Goal: Transaction & Acquisition: Purchase product/service

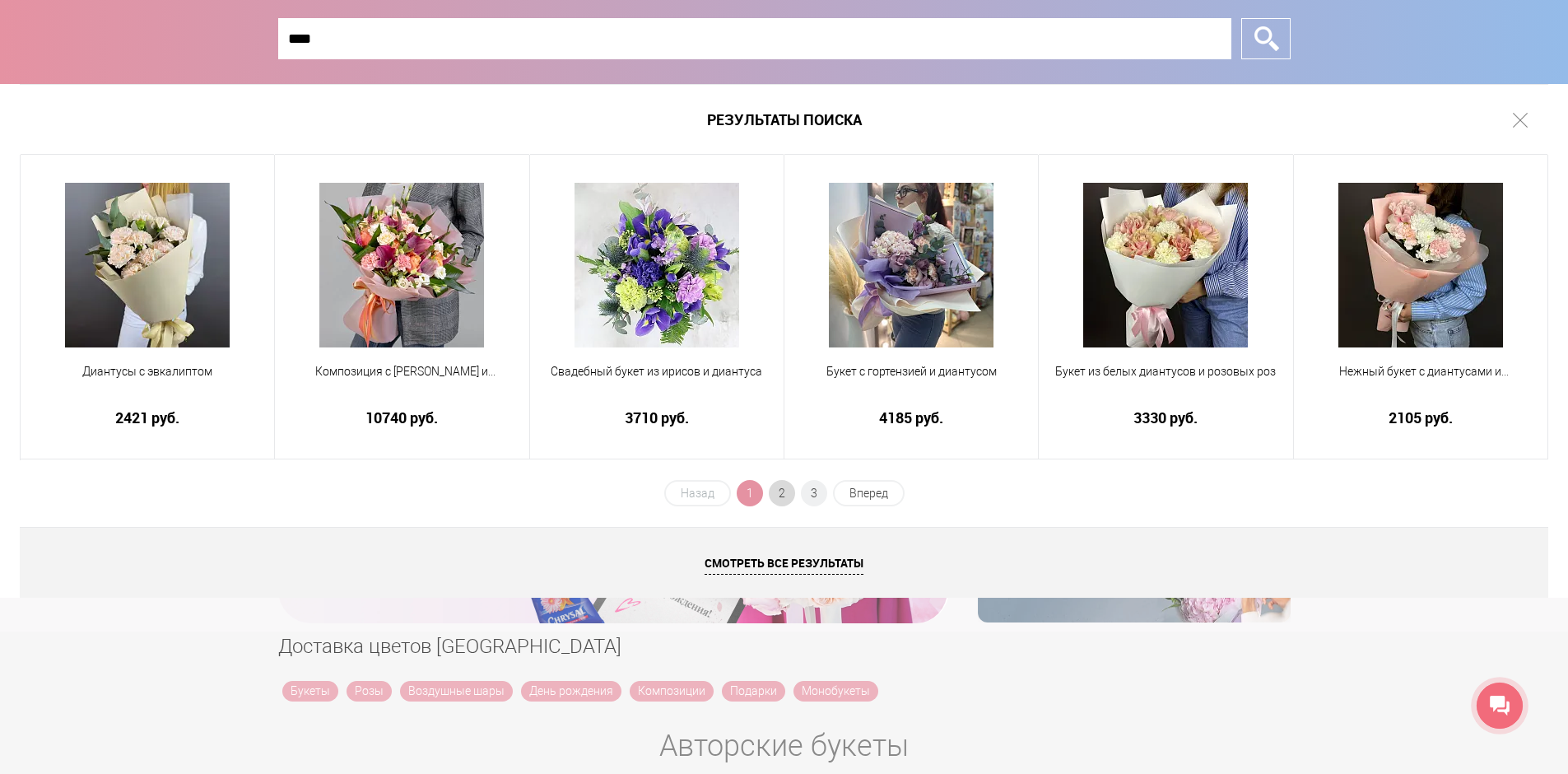
type input "****"
click at [780, 494] on span "2" at bounding box center [782, 493] width 27 height 27
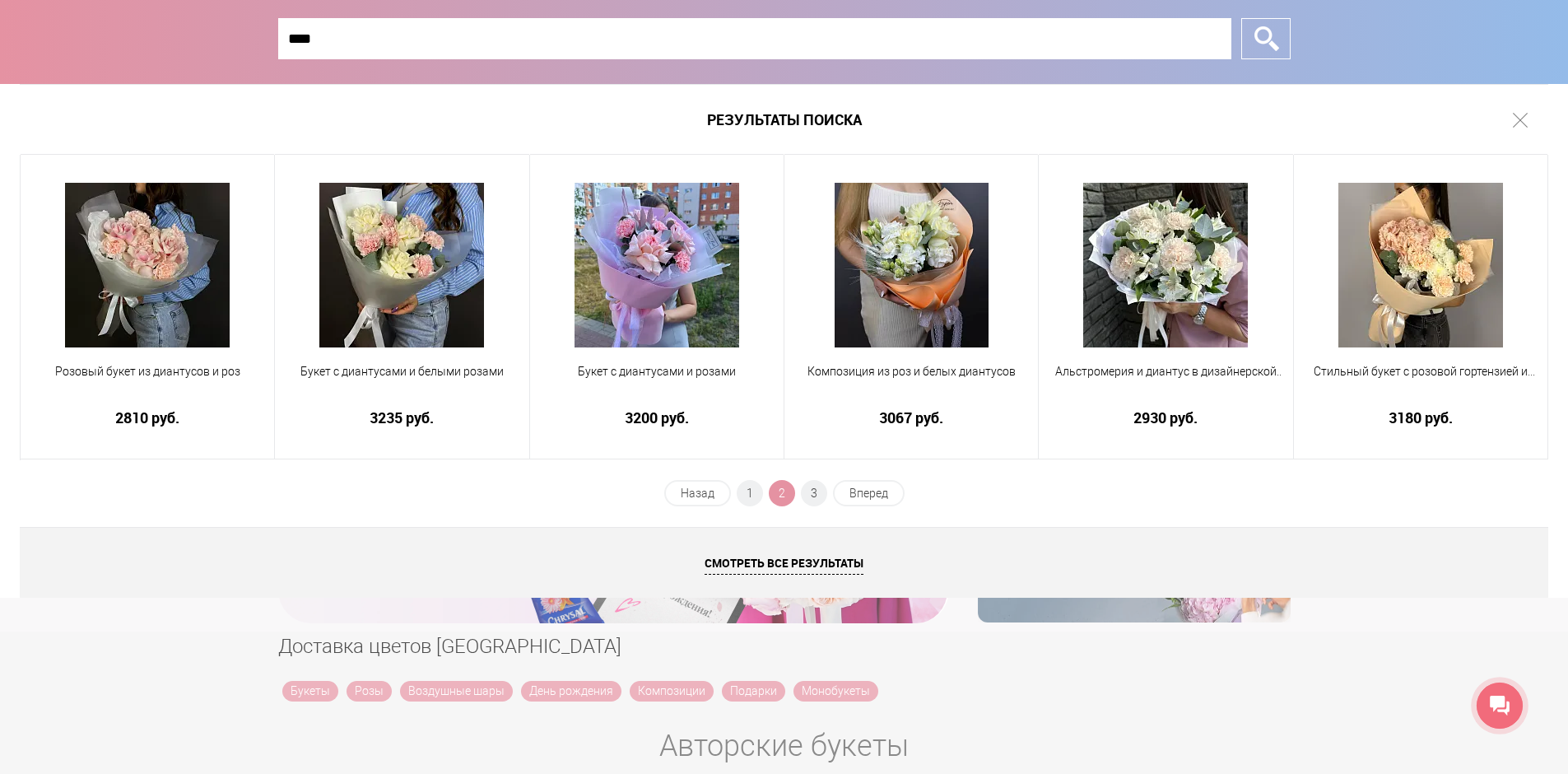
click at [801, 477] on div "Результаты поиска Розовый букет из диантусов и роз 2810 руб. Букет с диантусами…" at bounding box center [784, 341] width 1568 height 513
click at [803, 479] on div "Результаты поиска Розовый букет из диантусов и роз 2810 руб. Букет с диантусами…" at bounding box center [784, 341] width 1568 height 513
click at [811, 488] on span "3" at bounding box center [814, 493] width 27 height 27
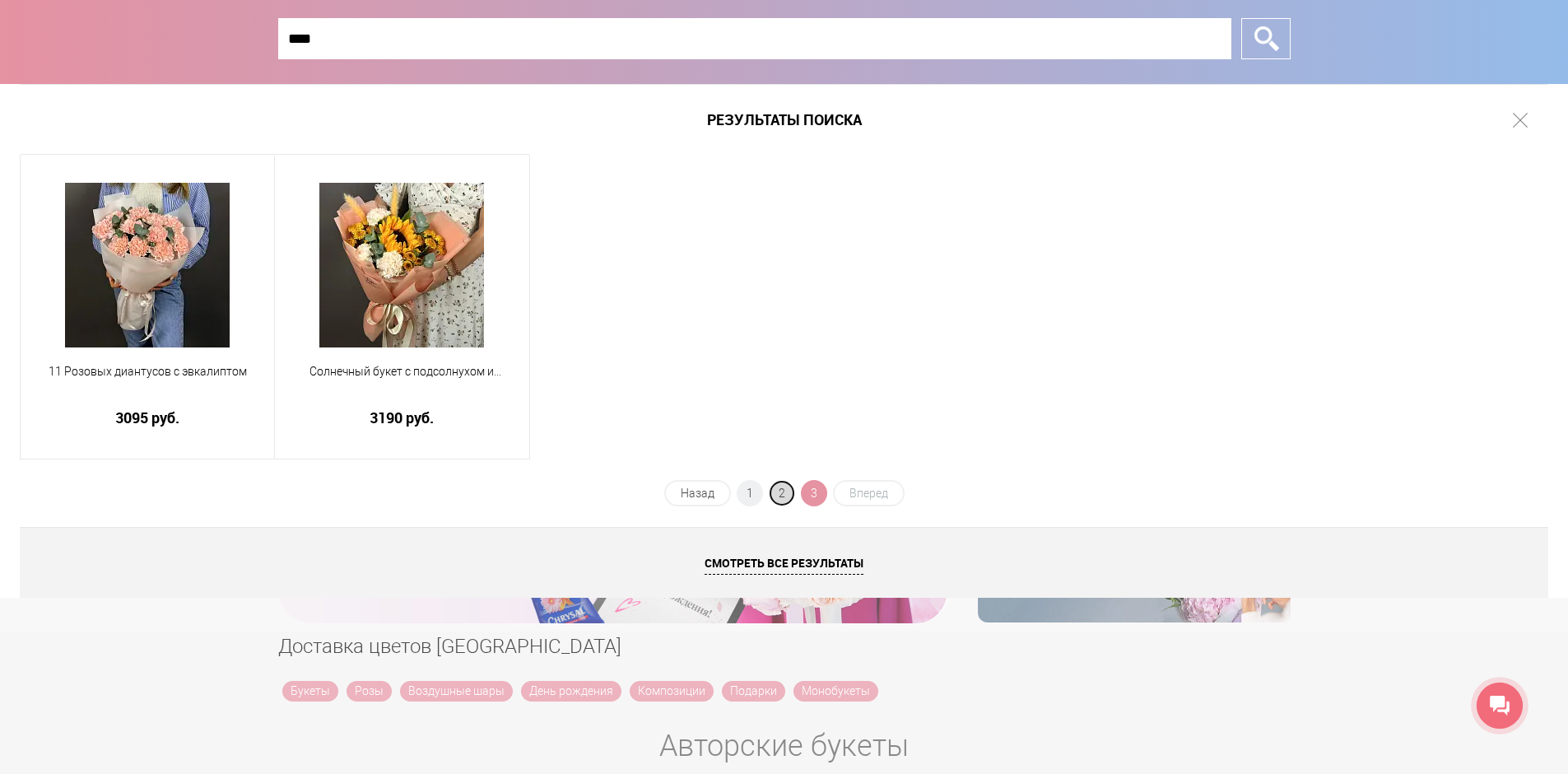
click at [780, 498] on span "2" at bounding box center [782, 493] width 27 height 27
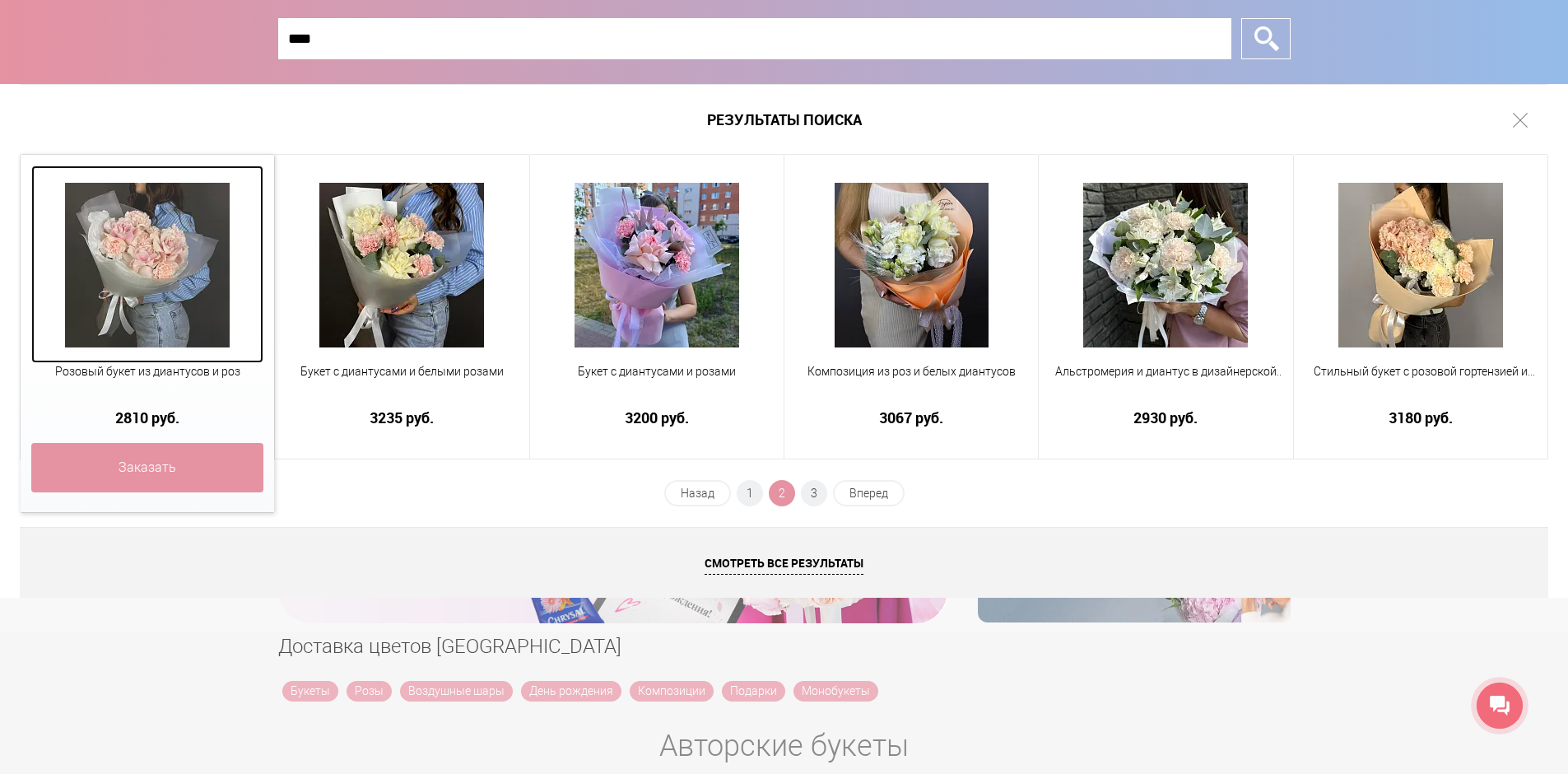
click at [145, 276] on img at bounding box center [148, 265] width 165 height 165
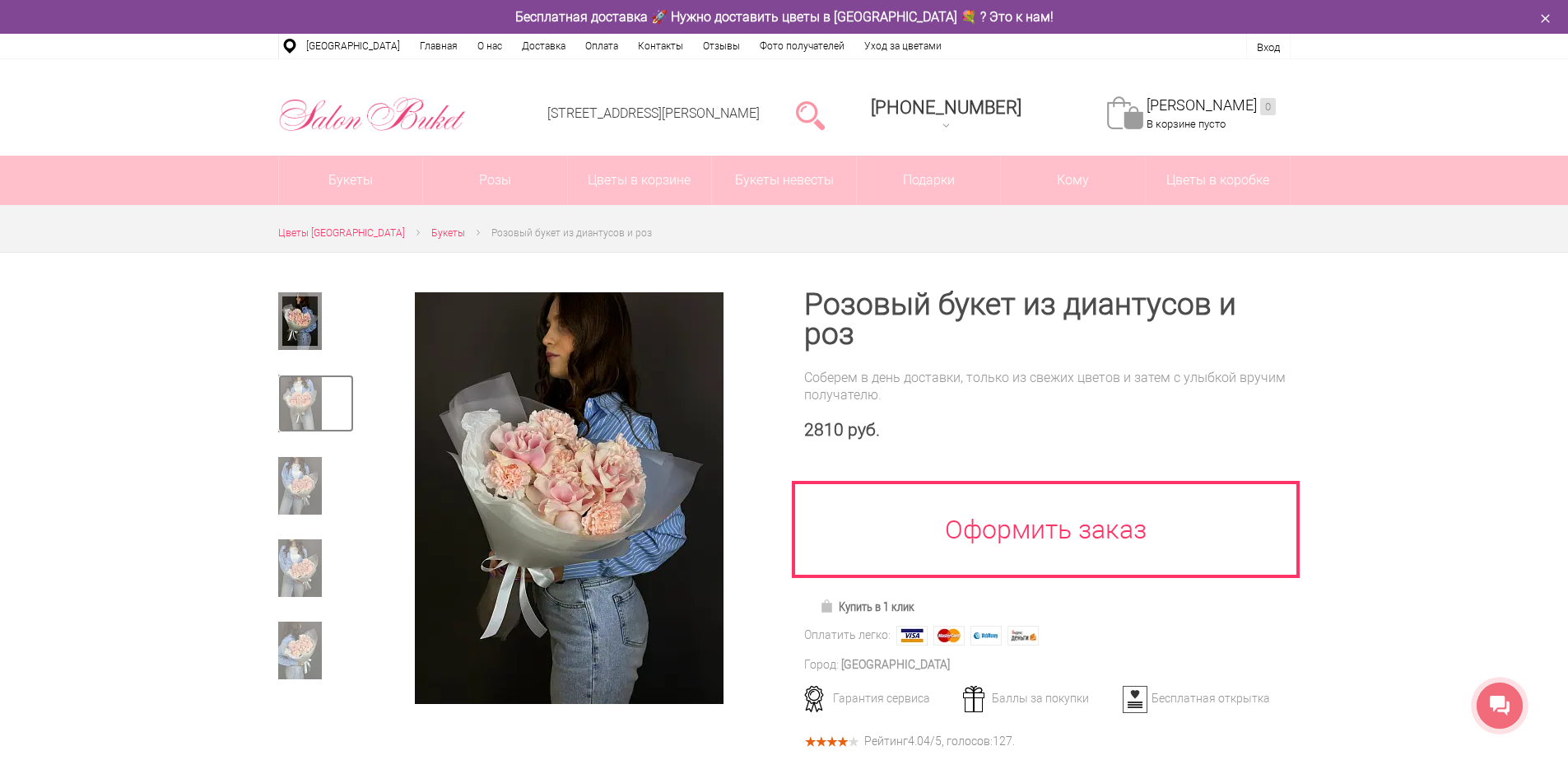
click at [313, 409] on img at bounding box center [300, 403] width 44 height 57
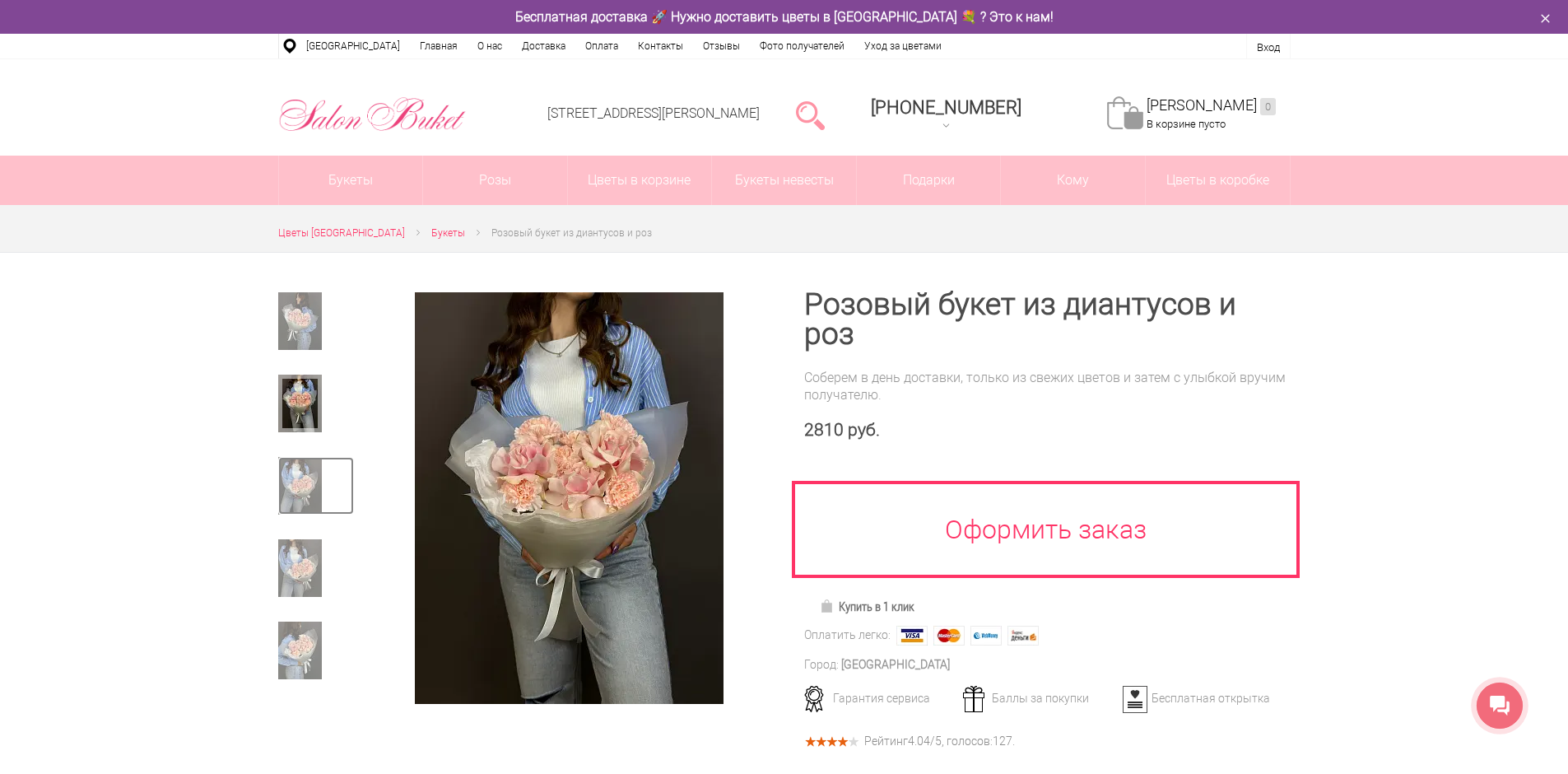
click at [301, 496] on img at bounding box center [300, 486] width 44 height 57
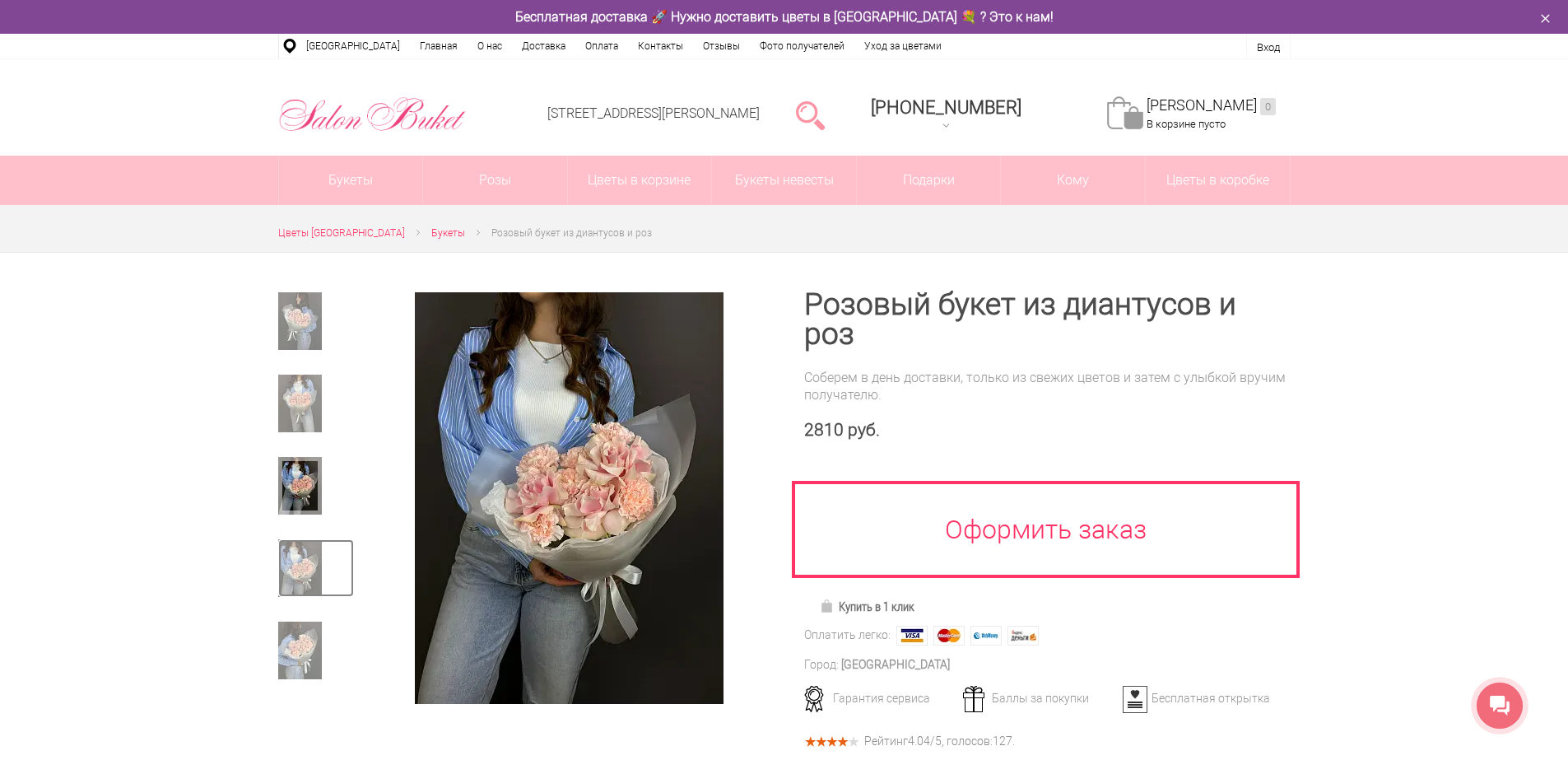
click at [302, 570] on img at bounding box center [300, 568] width 44 height 57
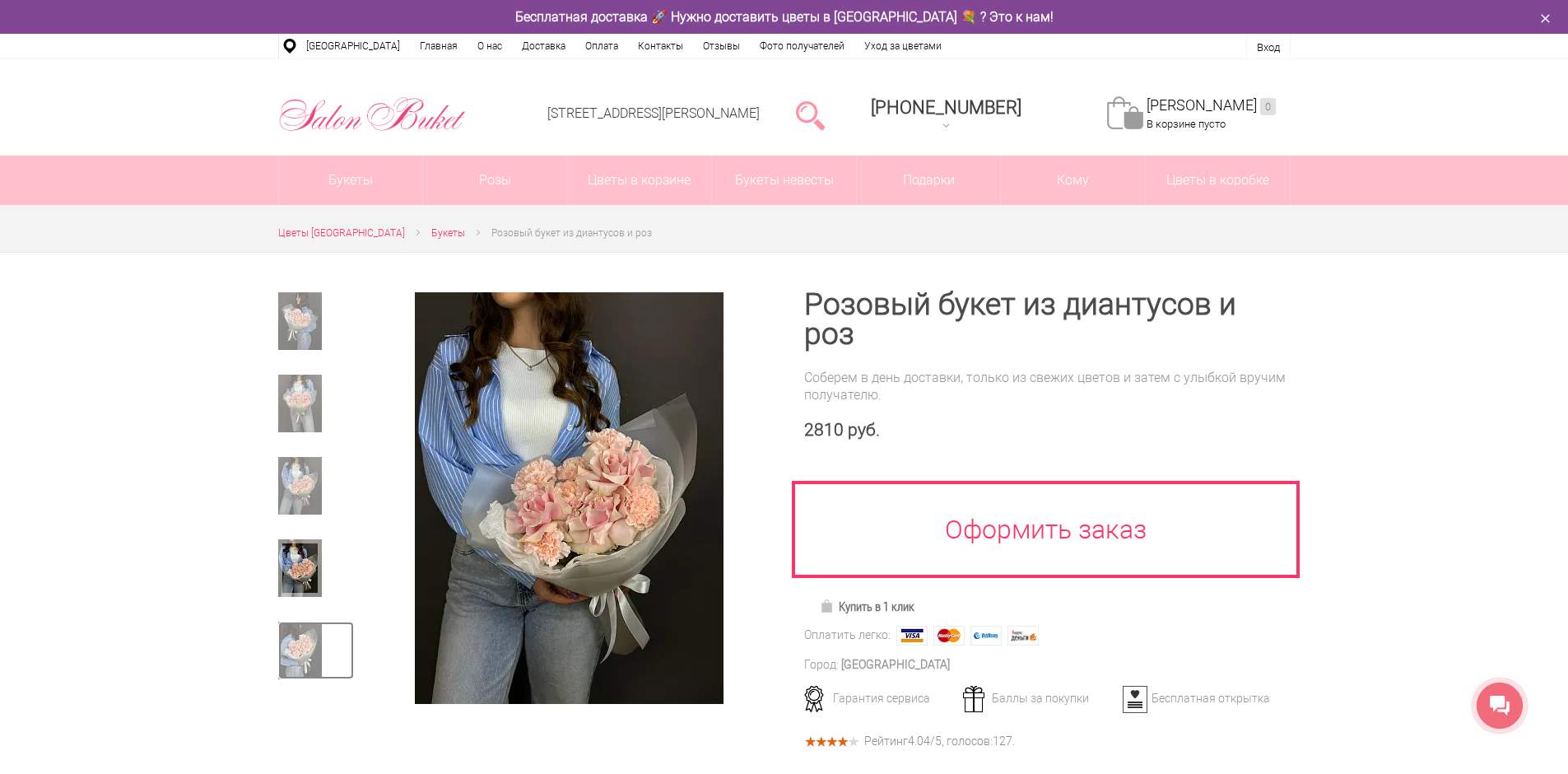
click at [318, 648] on img at bounding box center [300, 650] width 44 height 57
